Goal: Task Accomplishment & Management: Use online tool/utility

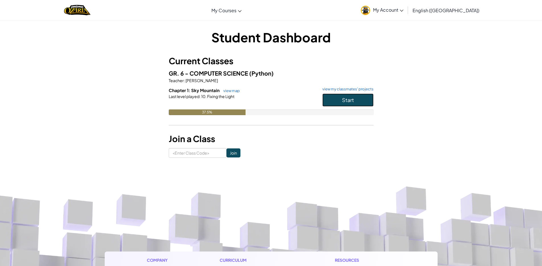
click at [360, 102] on button "Start" at bounding box center [347, 100] width 51 height 13
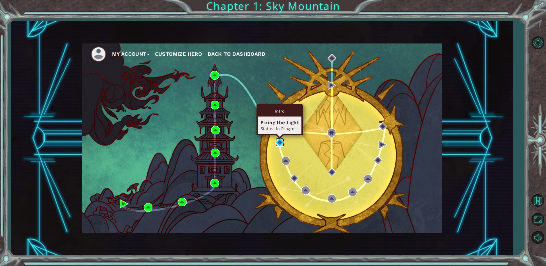
click at [284, 145] on img at bounding box center [280, 142] width 9 height 9
